Goal: Complete application form

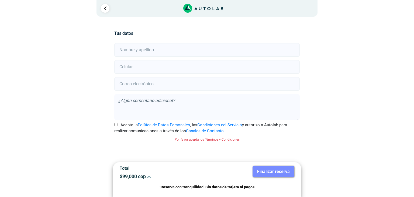
click at [127, 51] on input "text" at bounding box center [206, 49] width 185 height 13
type input "a"
type input "[PERSON_NAME]"
click at [151, 67] on input "number" at bounding box center [206, 66] width 185 height 13
type input "3103852163"
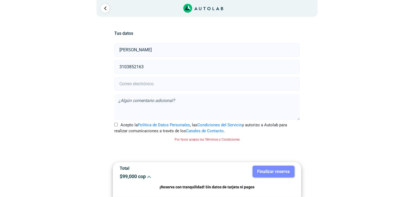
click at [151, 82] on input "email" at bounding box center [206, 83] width 185 height 13
type input "[EMAIL_ADDRESS][DOMAIN_NAME]"
click at [318, 132] on div "Llevo mi carro [GEOGRAPHIC_DATA] Lugar del Servicio Sede DOCTOR AUTOS a Sede b" at bounding box center [207, 98] width 262 height 163
click at [150, 176] on icon at bounding box center [149, 176] width 4 height 4
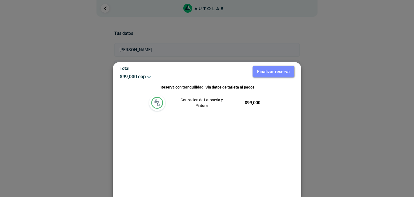
click at [326, 81] on div at bounding box center [207, 98] width 414 height 197
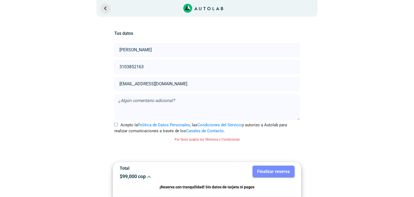
click at [105, 8] on link "Ir al paso anterior" at bounding box center [105, 8] width 9 height 9
click at [103, 8] on link "Ir al paso anterior" at bounding box center [105, 8] width 9 height 9
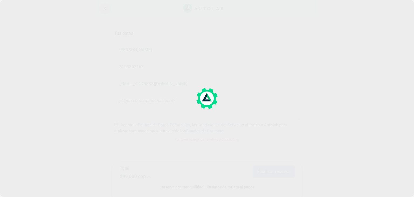
click at [103, 8] on div at bounding box center [207, 98] width 414 height 197
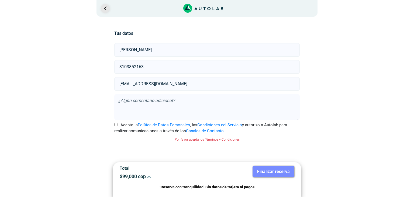
click at [103, 8] on link "Ir al paso anterior" at bounding box center [105, 8] width 9 height 9
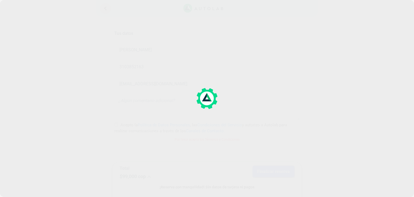
click at [103, 8] on link "Ir al paso anterior" at bounding box center [105, 8] width 9 height 9
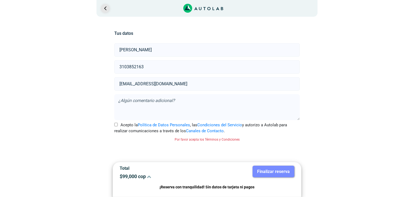
click at [103, 8] on link "Ir al paso anterior" at bounding box center [105, 8] width 9 height 9
click at [114, 122] on label "Acepto la Política de Datos Personales , las Condiciones del Servicio y autoriz…" at bounding box center [206, 128] width 185 height 12
click at [114, 123] on input "Acepto la Política de Datos Personales , las Condiciones del Servicio y autoriz…" at bounding box center [116, 125] width 4 height 4
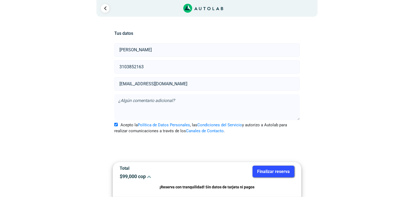
click at [116, 123] on input "Acepto la Política de Datos Personales , las Condiciones del Servicio y autoriz…" at bounding box center [116, 125] width 4 height 4
checkbox input "false"
